Goal: Information Seeking & Learning: Learn about a topic

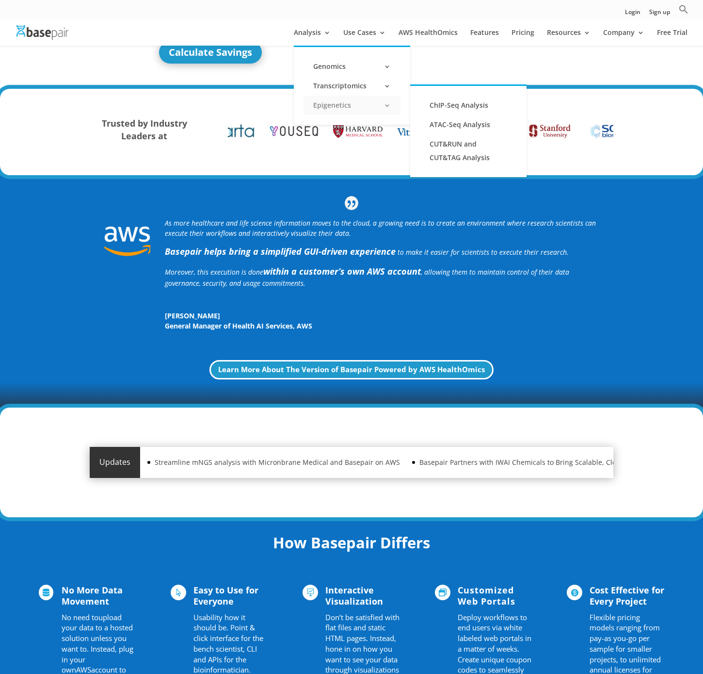
scroll to position [158, 0]
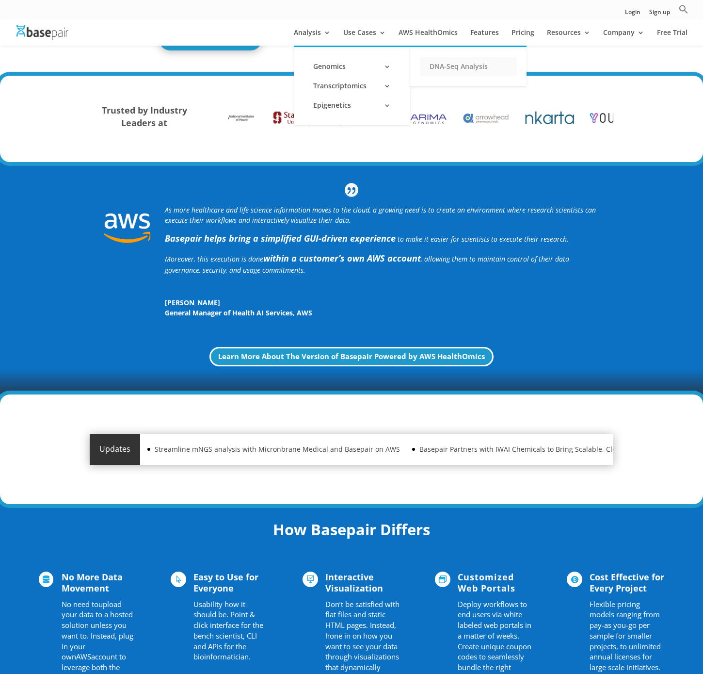
click at [451, 66] on link "DNA-Seq Analysis" at bounding box center [468, 66] width 97 height 19
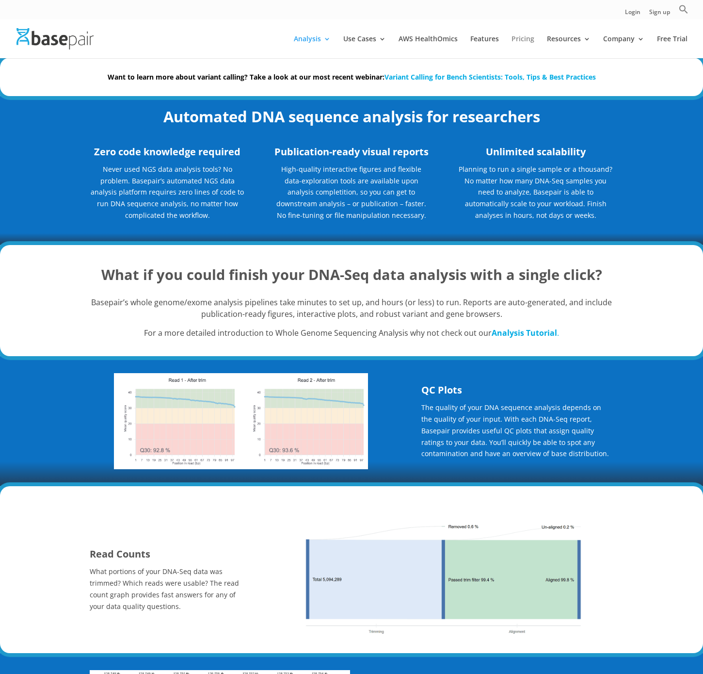
click at [519, 40] on link "Pricing" at bounding box center [523, 46] width 23 height 23
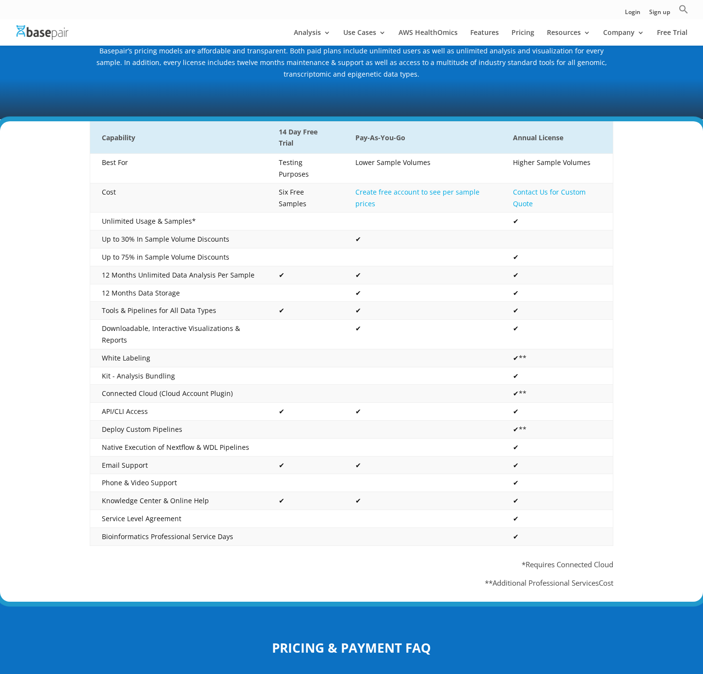
scroll to position [231, 0]
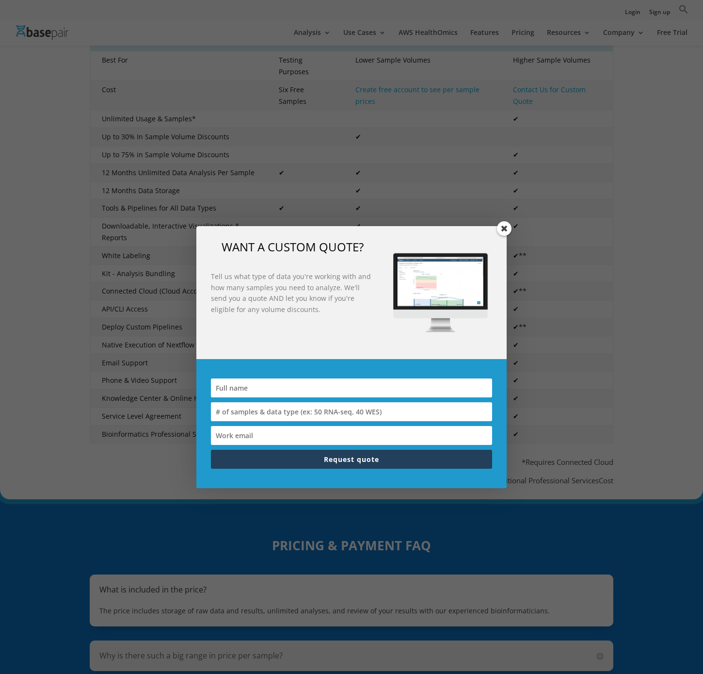
click at [508, 230] on span at bounding box center [504, 228] width 15 height 15
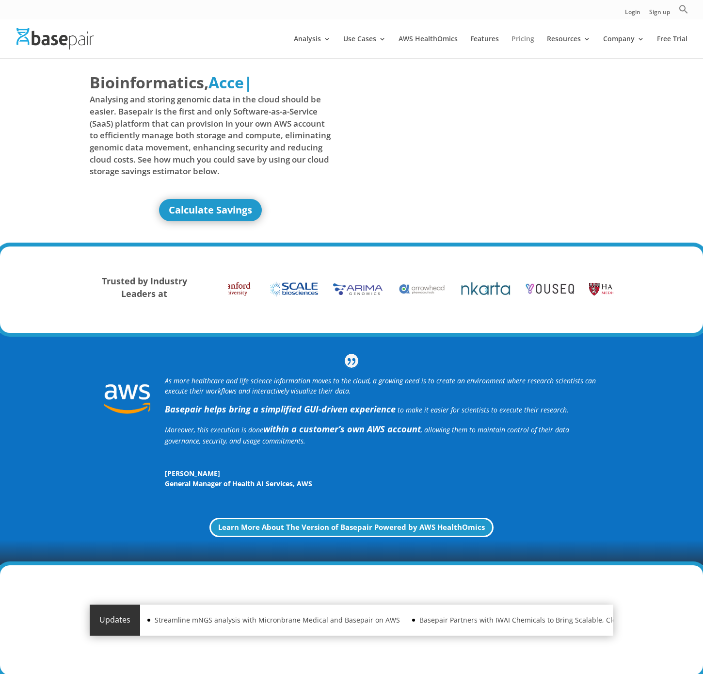
click at [531, 46] on link "Pricing" at bounding box center [523, 46] width 23 height 23
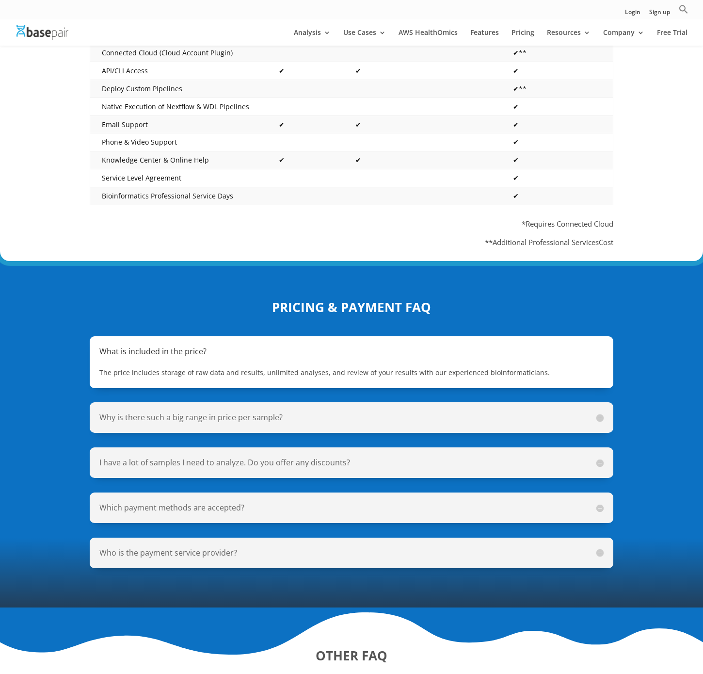
scroll to position [706, 0]
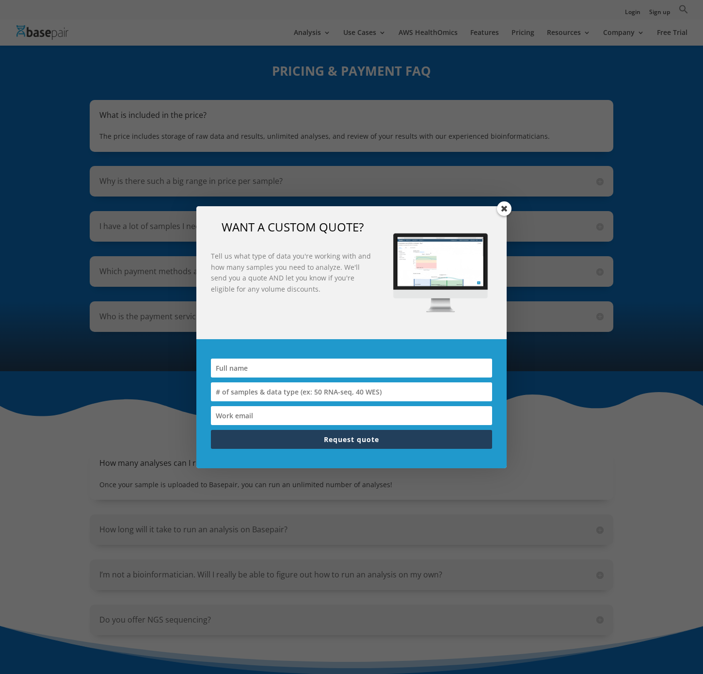
click at [502, 213] on span at bounding box center [504, 208] width 15 height 15
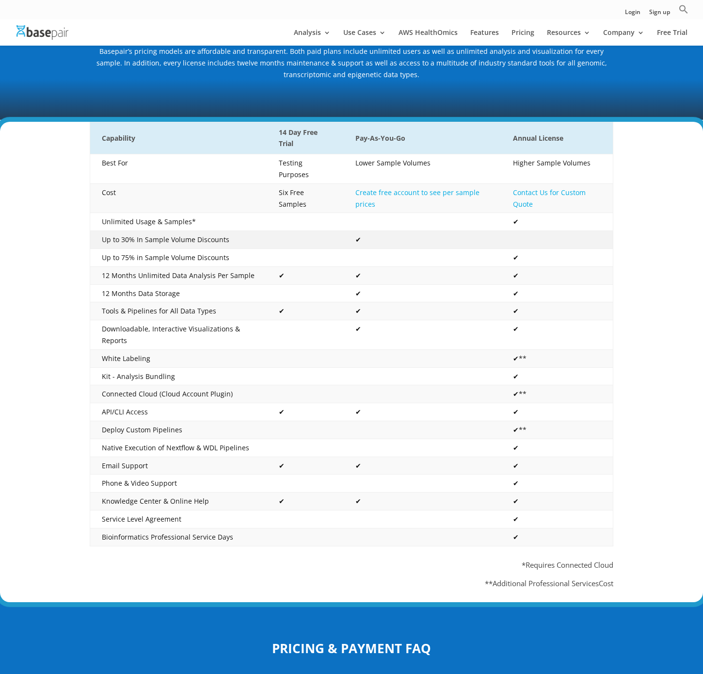
scroll to position [0, 0]
